Goal: Information Seeking & Learning: Learn about a topic

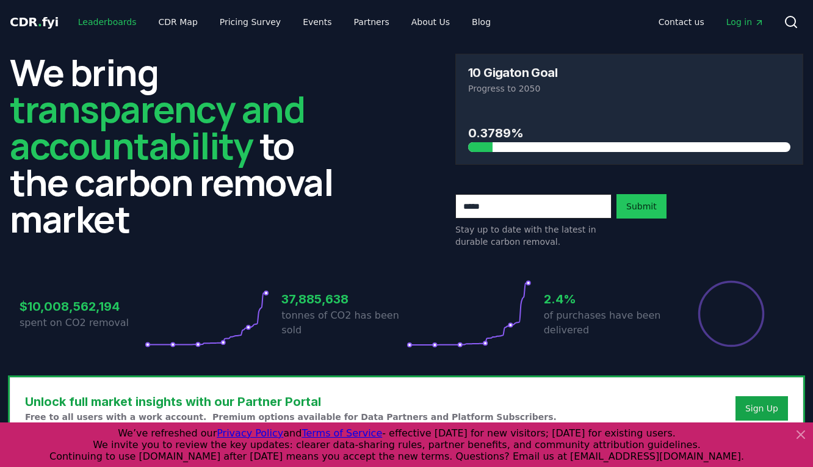
click at [93, 27] on link "Leaderboards" at bounding box center [107, 22] width 78 height 22
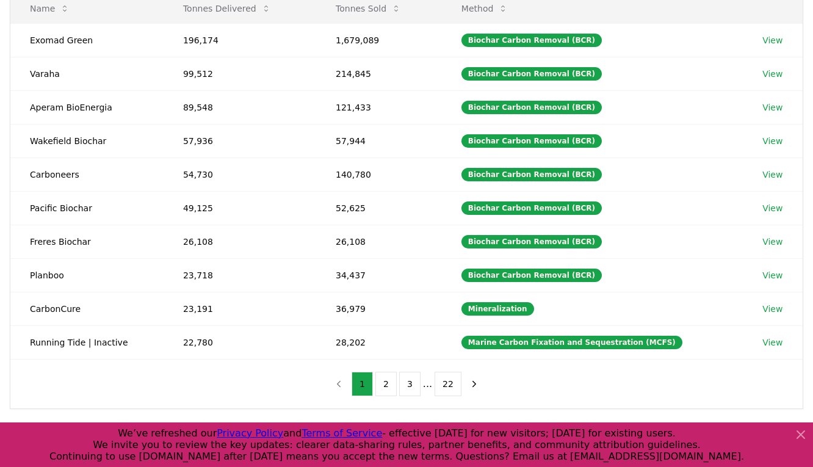
scroll to position [241, 0]
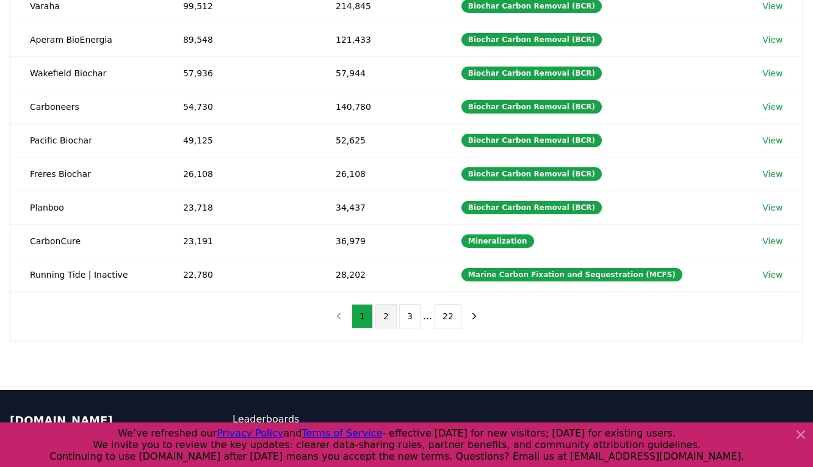
click at [388, 320] on button "2" at bounding box center [385, 316] width 21 height 24
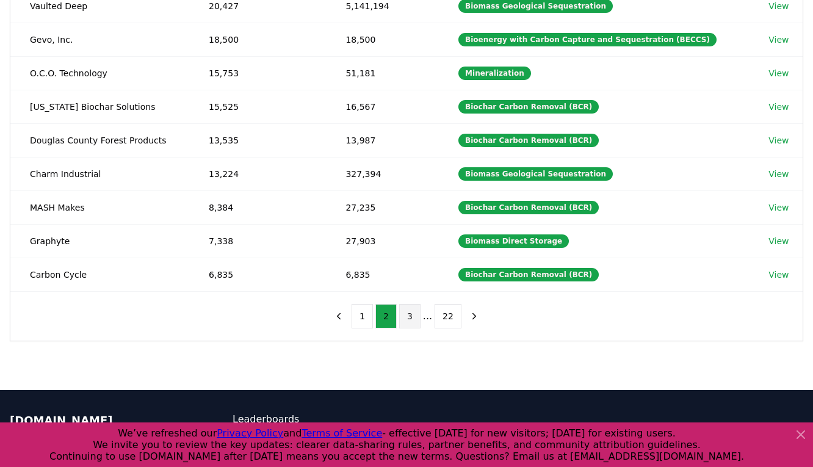
click at [410, 318] on button "3" at bounding box center [409, 316] width 21 height 24
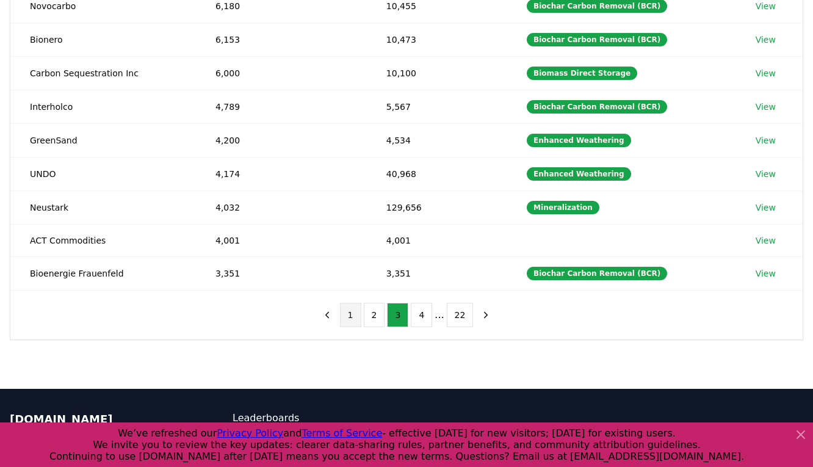
click at [352, 318] on button "1" at bounding box center [350, 315] width 21 height 24
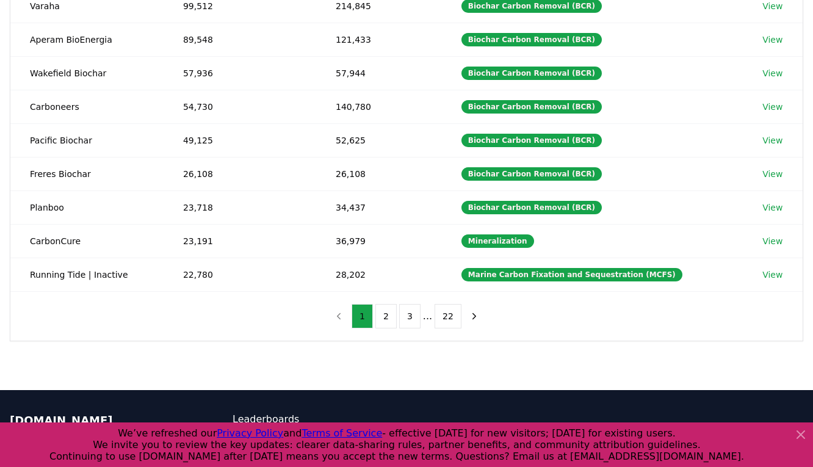
scroll to position [0, 0]
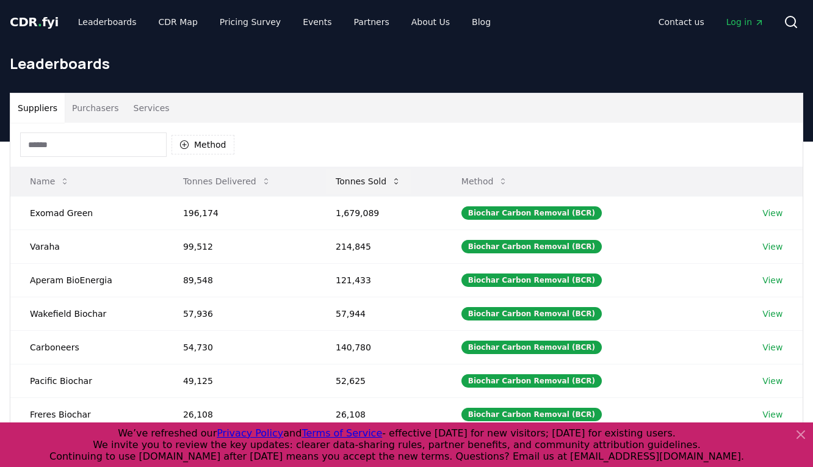
click at [375, 184] on button "Tonnes Sold" at bounding box center [368, 181] width 85 height 24
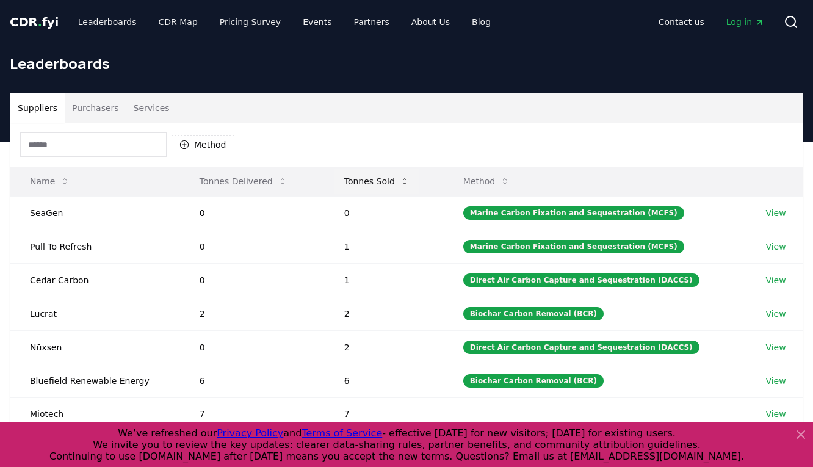
click at [375, 184] on button "Tonnes Sold" at bounding box center [377, 181] width 85 height 24
